Goal: Find contact information: Obtain details needed to contact an individual or organization

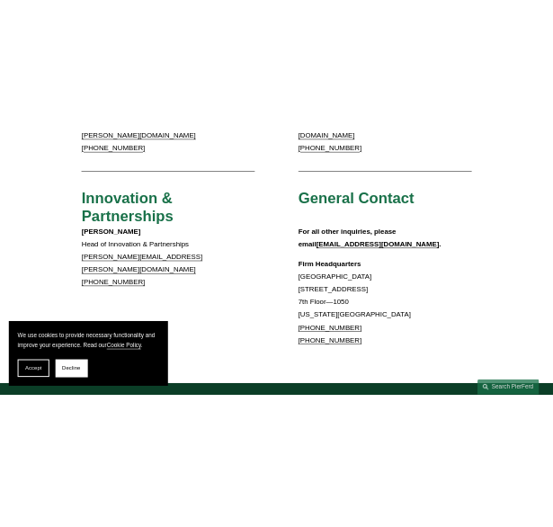
scroll to position [1460, 0]
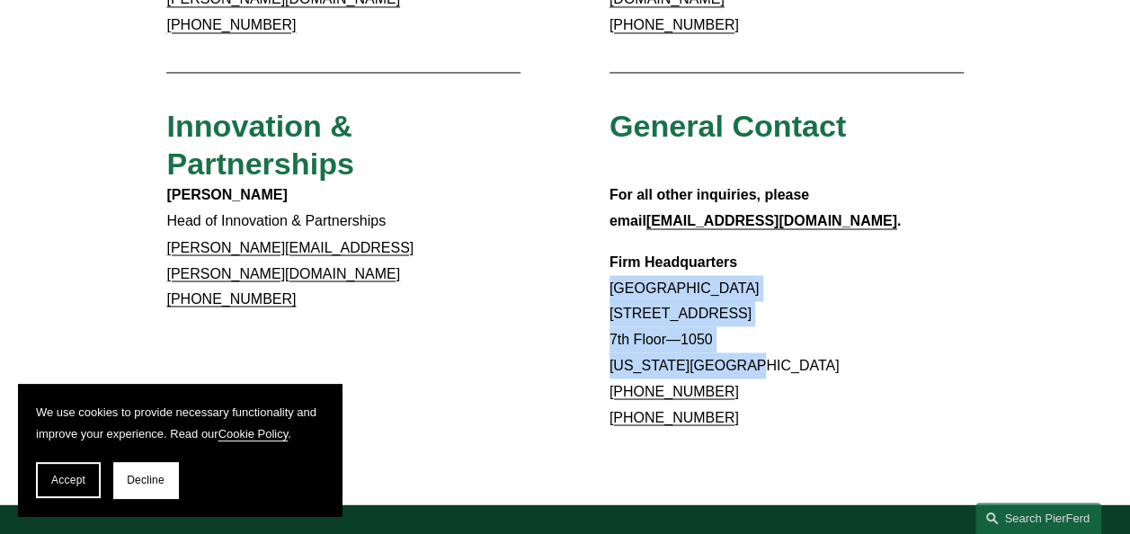
drag, startPoint x: 753, startPoint y: 300, endPoint x: 599, endPoint y: 223, distance: 172.0
copy p "[GEOGRAPHIC_DATA] [STREET_ADDRESS][US_STATE]"
click at [795, 249] on p "Firm Headquarters [GEOGRAPHIC_DATA] [STREET_ADDRESS][US_STATE] [PHONE_NUMBER] […" at bounding box center [786, 340] width 354 height 182
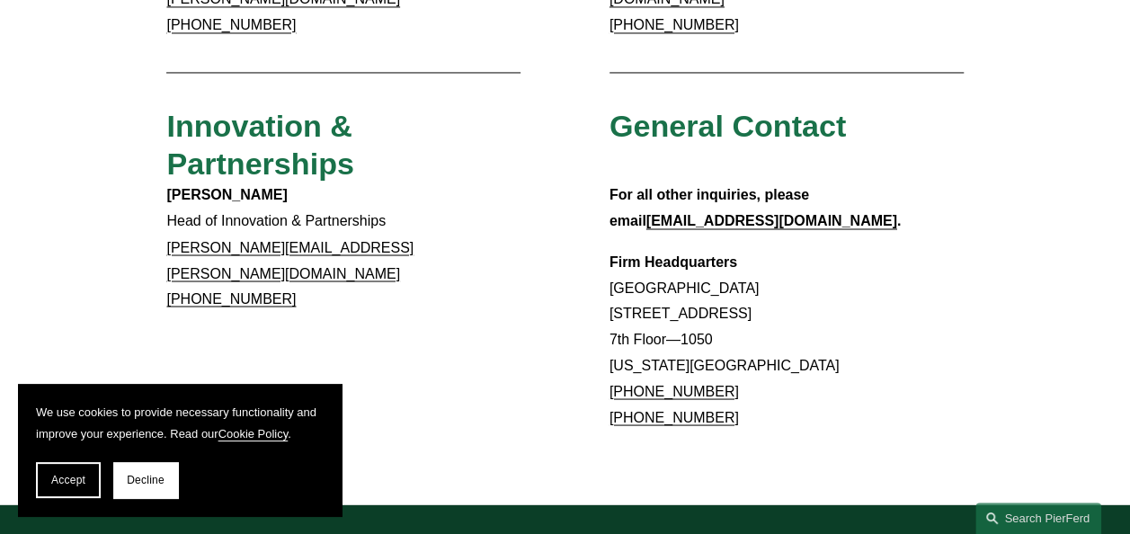
drag, startPoint x: 803, startPoint y: 241, endPoint x: 593, endPoint y: 248, distance: 209.5
copy p "[STREET_ADDRESS]"
drag, startPoint x: 728, startPoint y: 268, endPoint x: 600, endPoint y: 272, distance: 127.7
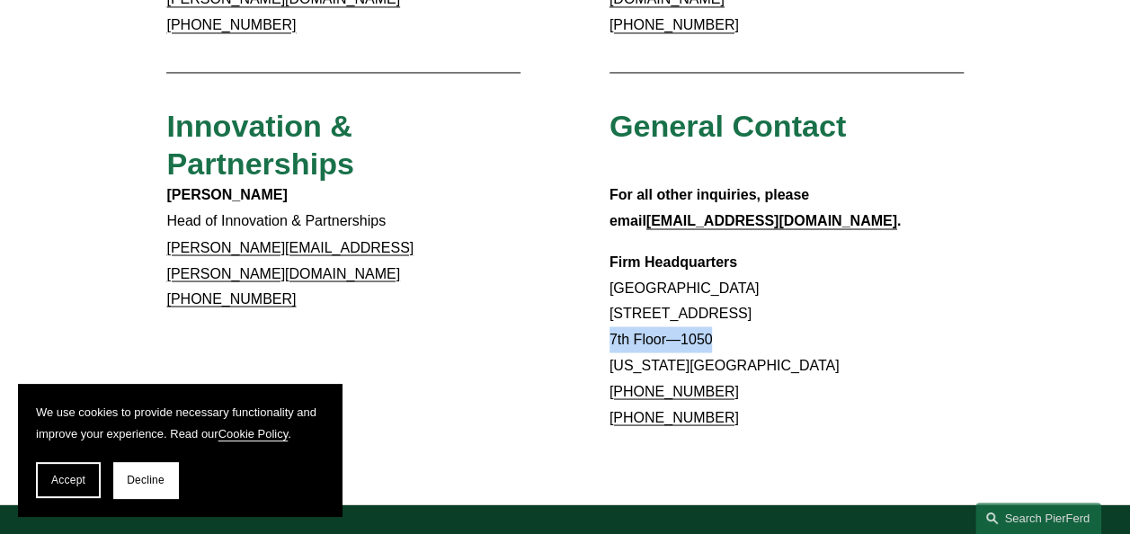
copy p "7th Floor—1050"
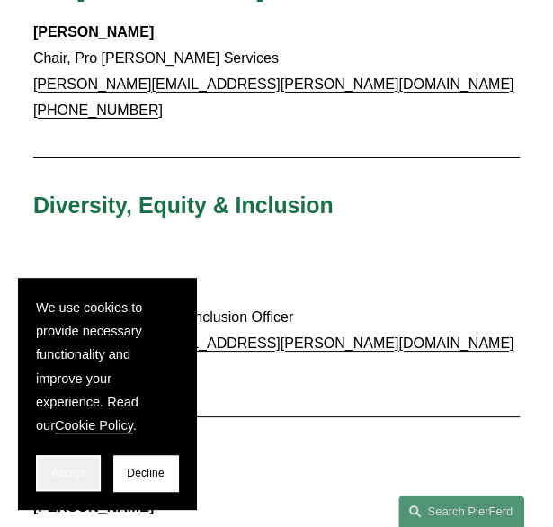
click at [89, 462] on button "Accept" at bounding box center [68, 473] width 65 height 36
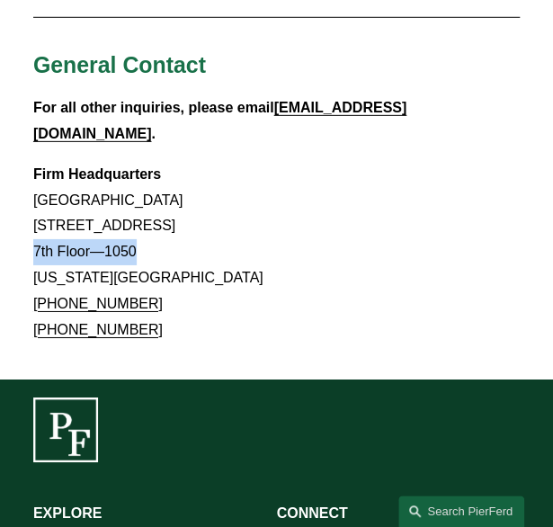
scroll to position [2987, 0]
